Goal: Task Accomplishment & Management: Manage account settings

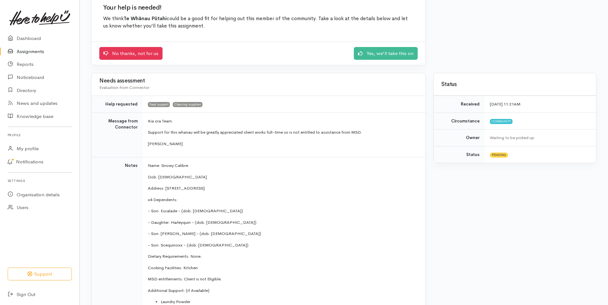
scroll to position [64, 0]
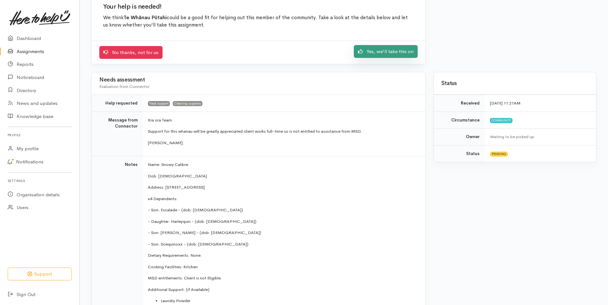
click at [388, 54] on link "Yes, we'll take this on" at bounding box center [386, 51] width 64 height 13
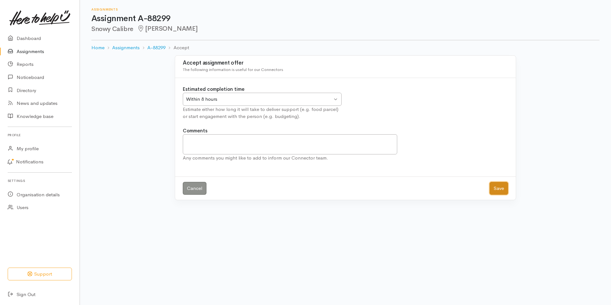
click at [503, 187] on button "Save" at bounding box center [498, 188] width 19 height 13
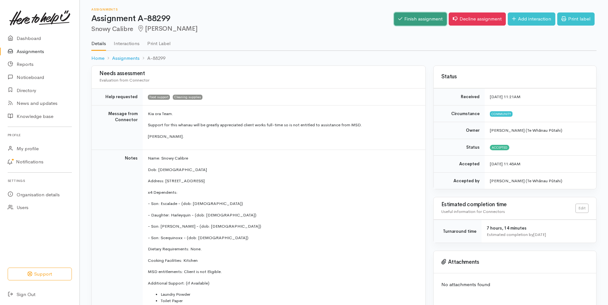
click at [421, 19] on link "Finish assignment" at bounding box center [420, 18] width 53 height 13
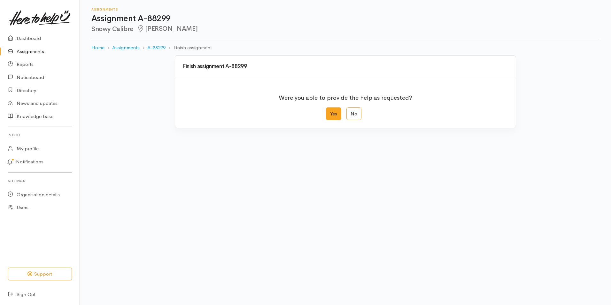
click at [334, 115] on label "Yes" at bounding box center [333, 113] width 15 height 13
click at [330, 111] on input "Yes" at bounding box center [328, 109] width 4 height 4
radio input "true"
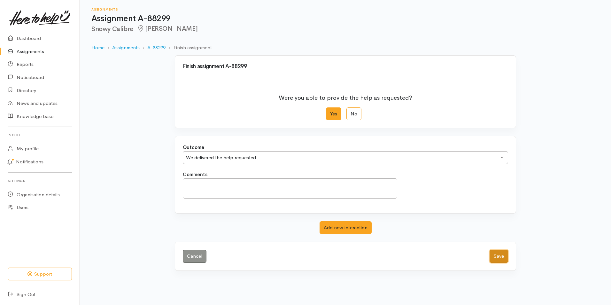
click at [503, 258] on button "Save" at bounding box center [498, 255] width 19 height 13
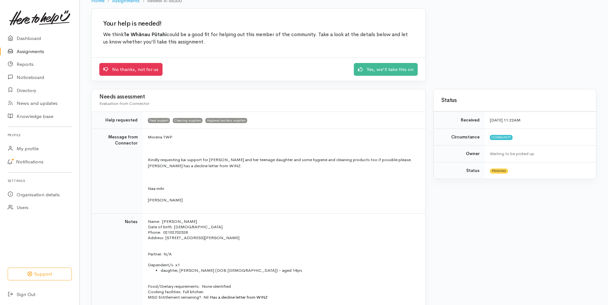
scroll to position [21, 0]
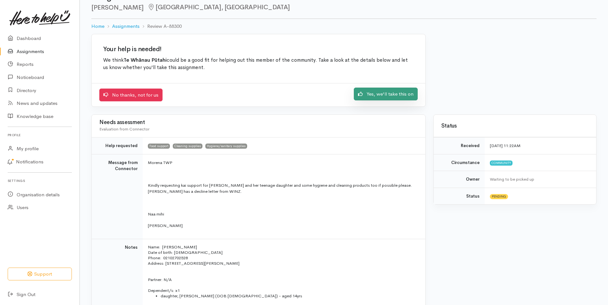
click at [404, 94] on link "Yes, we'll take this on" at bounding box center [386, 94] width 64 height 13
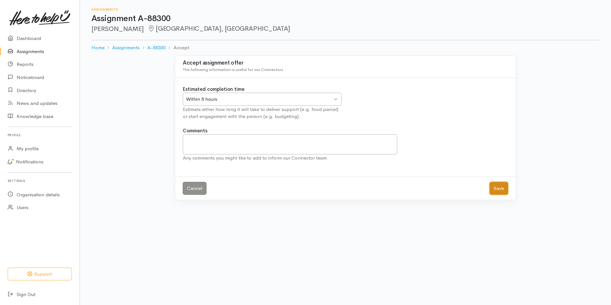
click at [499, 189] on button "Save" at bounding box center [498, 188] width 19 height 13
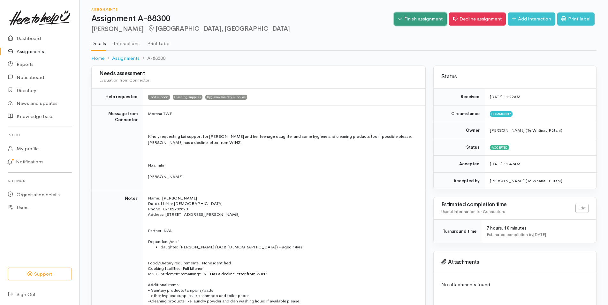
click at [426, 21] on link "Finish assignment" at bounding box center [420, 18] width 53 height 13
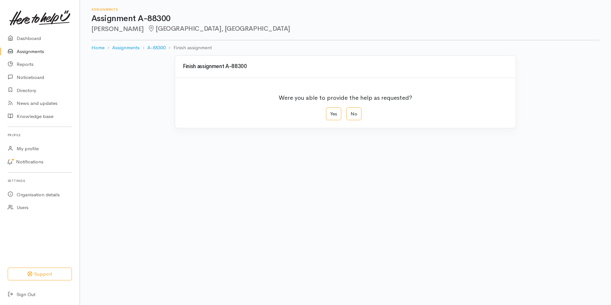
drag, startPoint x: 335, startPoint y: 116, endPoint x: 325, endPoint y: 134, distance: 20.6
click at [335, 117] on label "Yes" at bounding box center [333, 113] width 15 height 13
click at [330, 111] on input "Yes" at bounding box center [328, 109] width 4 height 4
radio input "true"
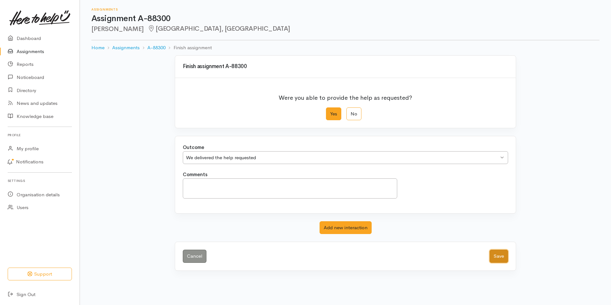
click at [500, 257] on button "Save" at bounding box center [498, 255] width 19 height 13
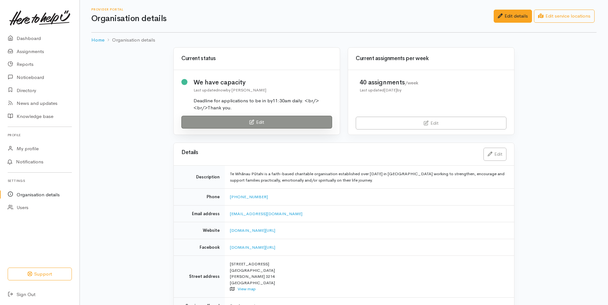
click at [211, 124] on link "Edit" at bounding box center [256, 122] width 151 height 13
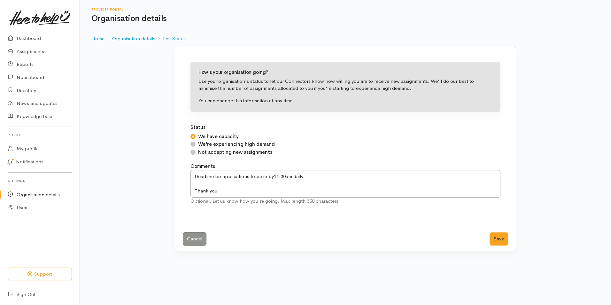
click at [194, 152] on input "Not accepting new assignments" at bounding box center [192, 152] width 5 height 5
radio input "true"
click at [501, 239] on button "Save" at bounding box center [498, 238] width 19 height 13
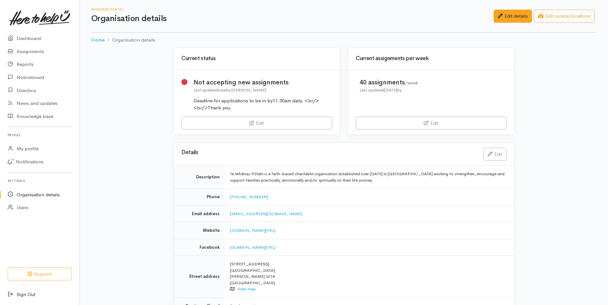
click at [33, 292] on link "Sign Out" at bounding box center [40, 294] width 80 height 13
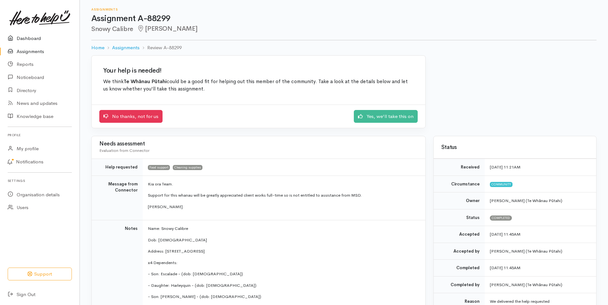
click at [35, 39] on link "Dashboard" at bounding box center [40, 38] width 80 height 13
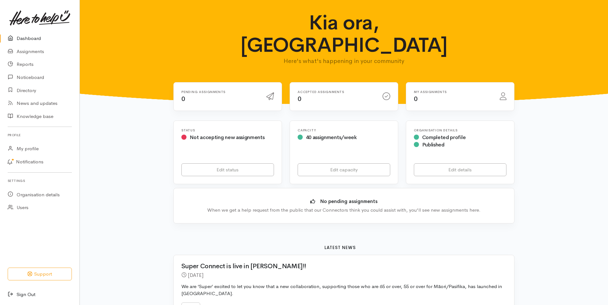
click at [27, 293] on link "Sign Out" at bounding box center [40, 294] width 80 height 13
